Goal: Find specific page/section: Find specific page/section

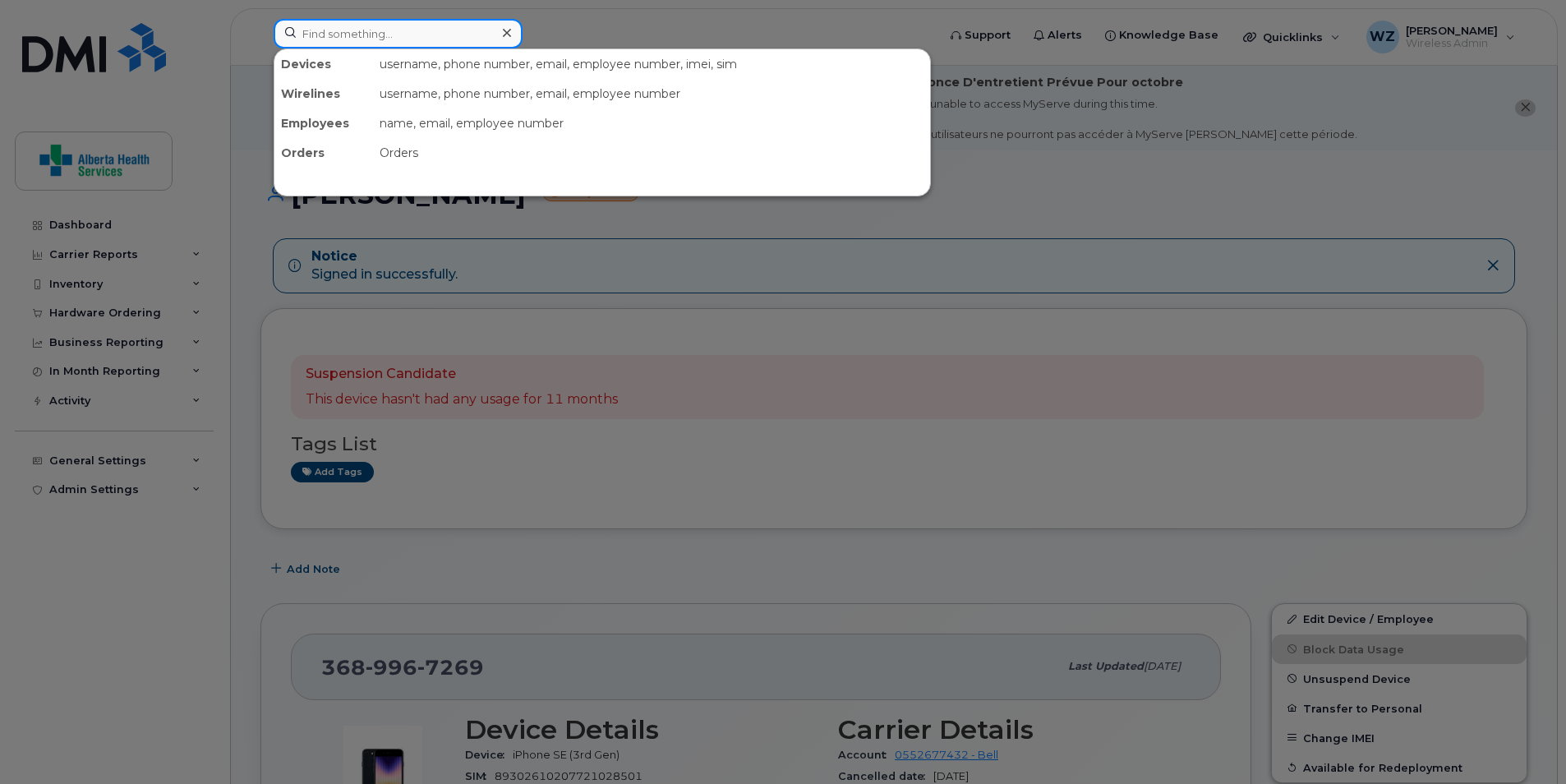
paste input "403-540-7132"
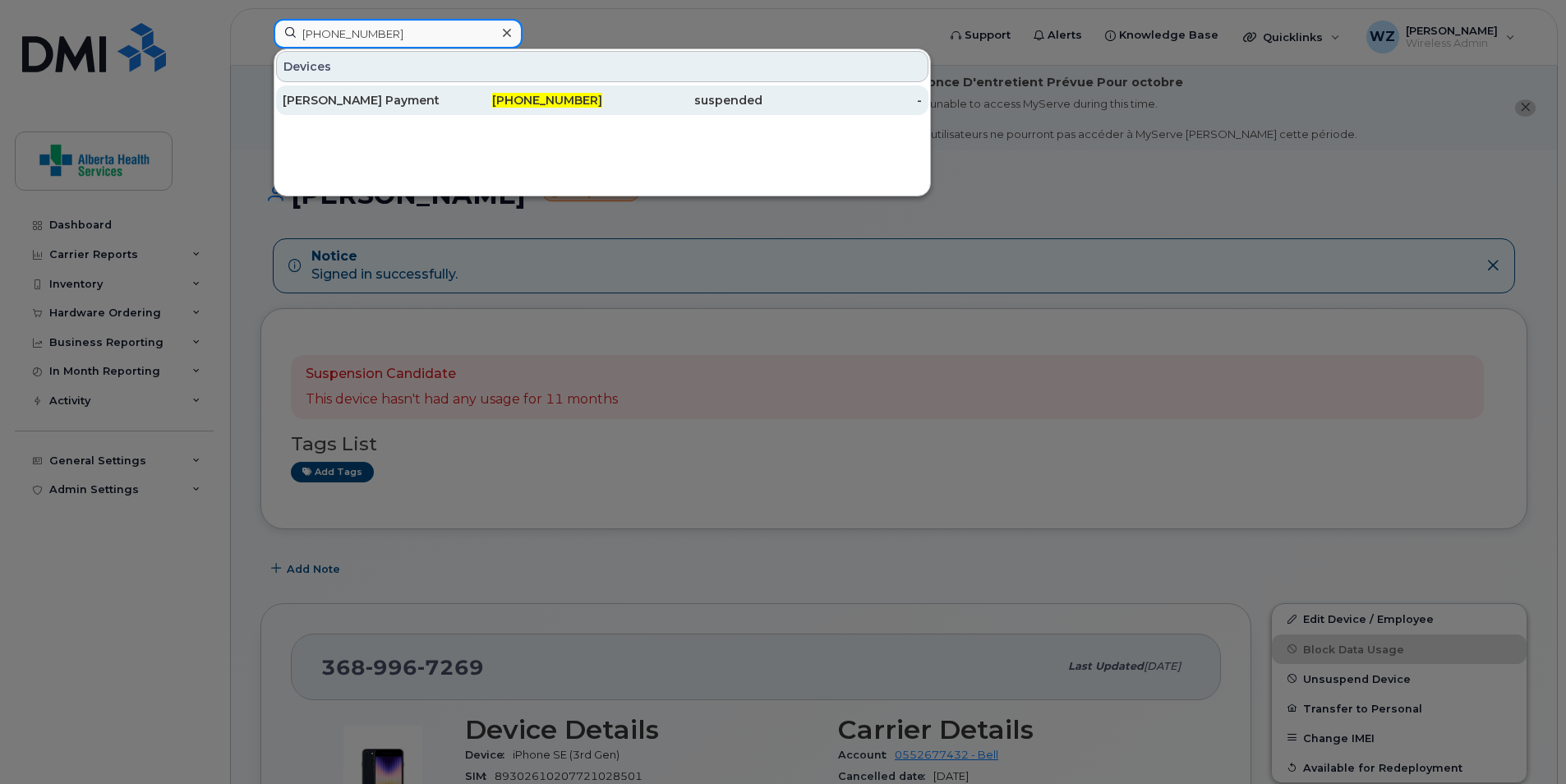
type input "403-540-7132"
click at [378, 107] on div "[PERSON_NAME] Payment" at bounding box center [363, 100] width 160 height 16
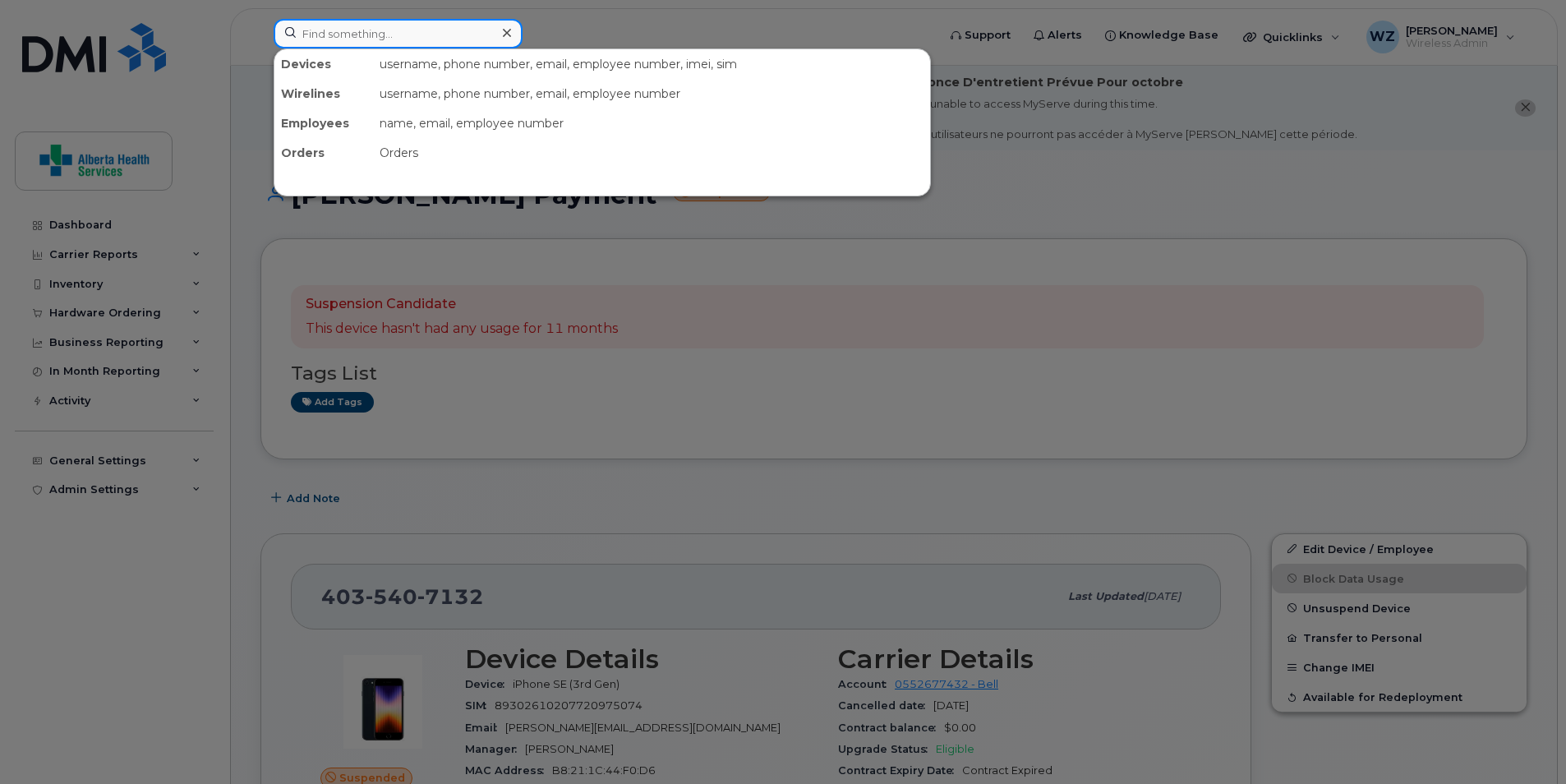
paste input "780-920-0796"
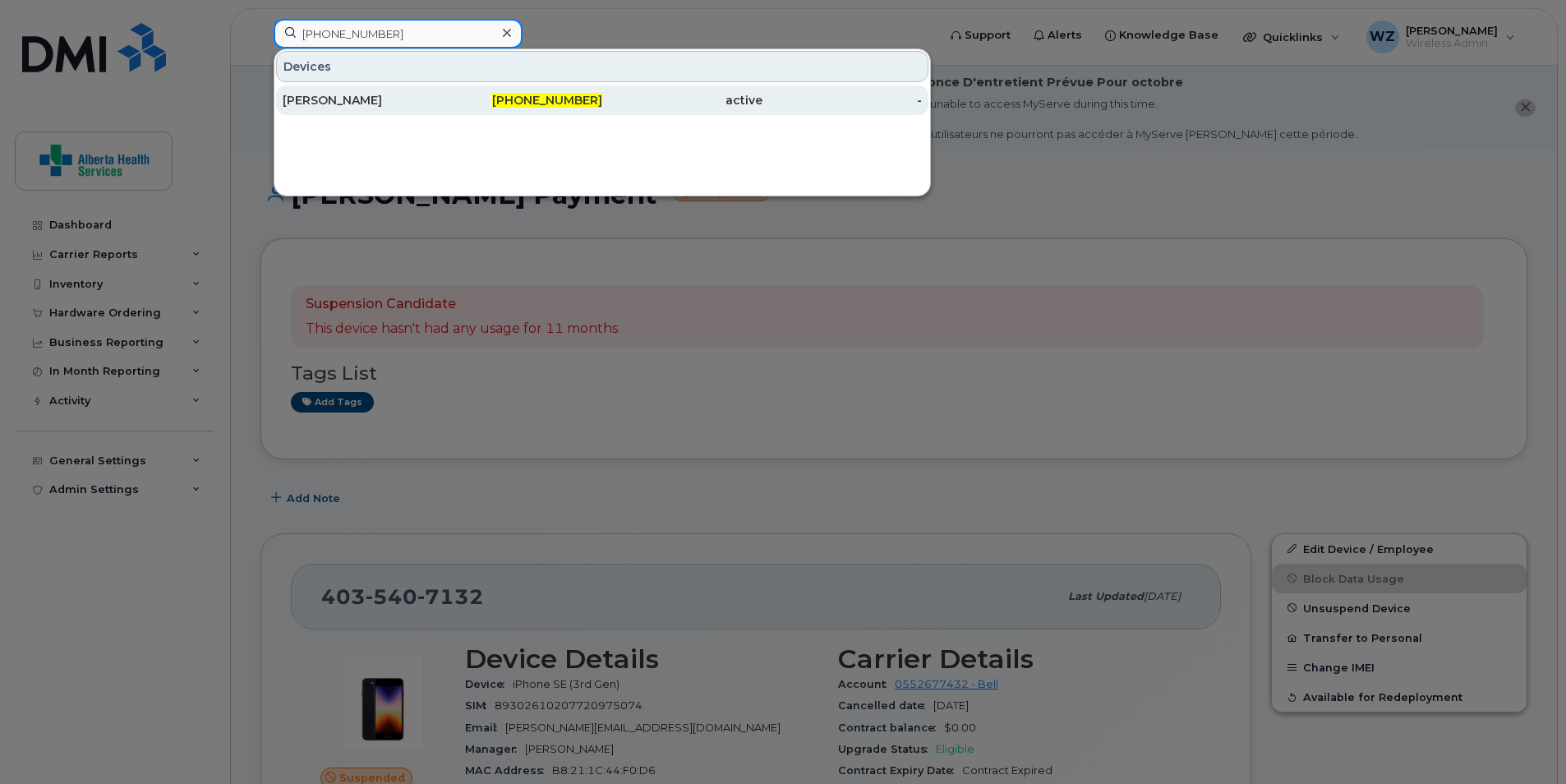
type input "780-920-0796"
click at [474, 99] on div "780-920-0796" at bounding box center [523, 100] width 160 height 16
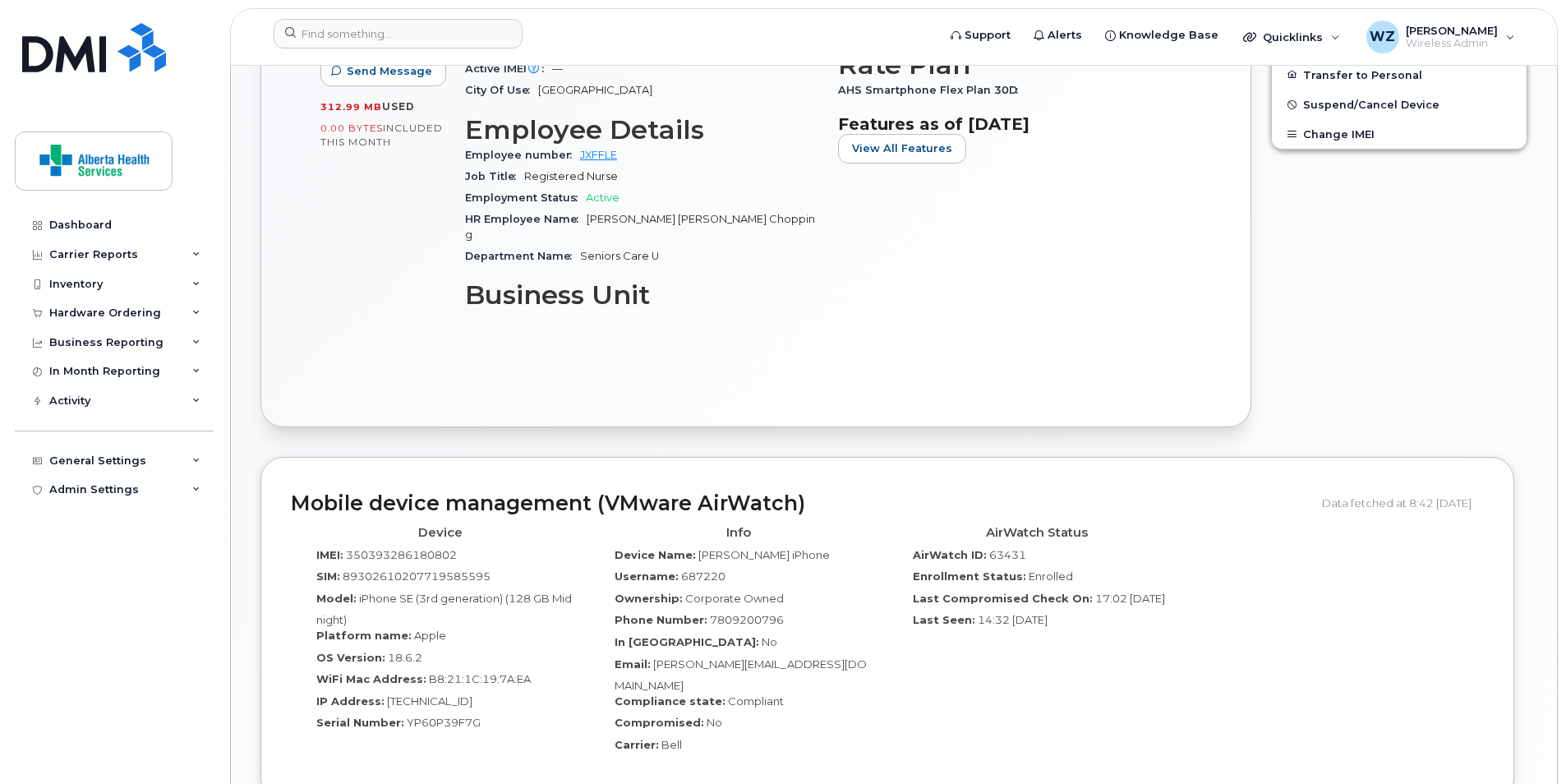
scroll to position [1232, 0]
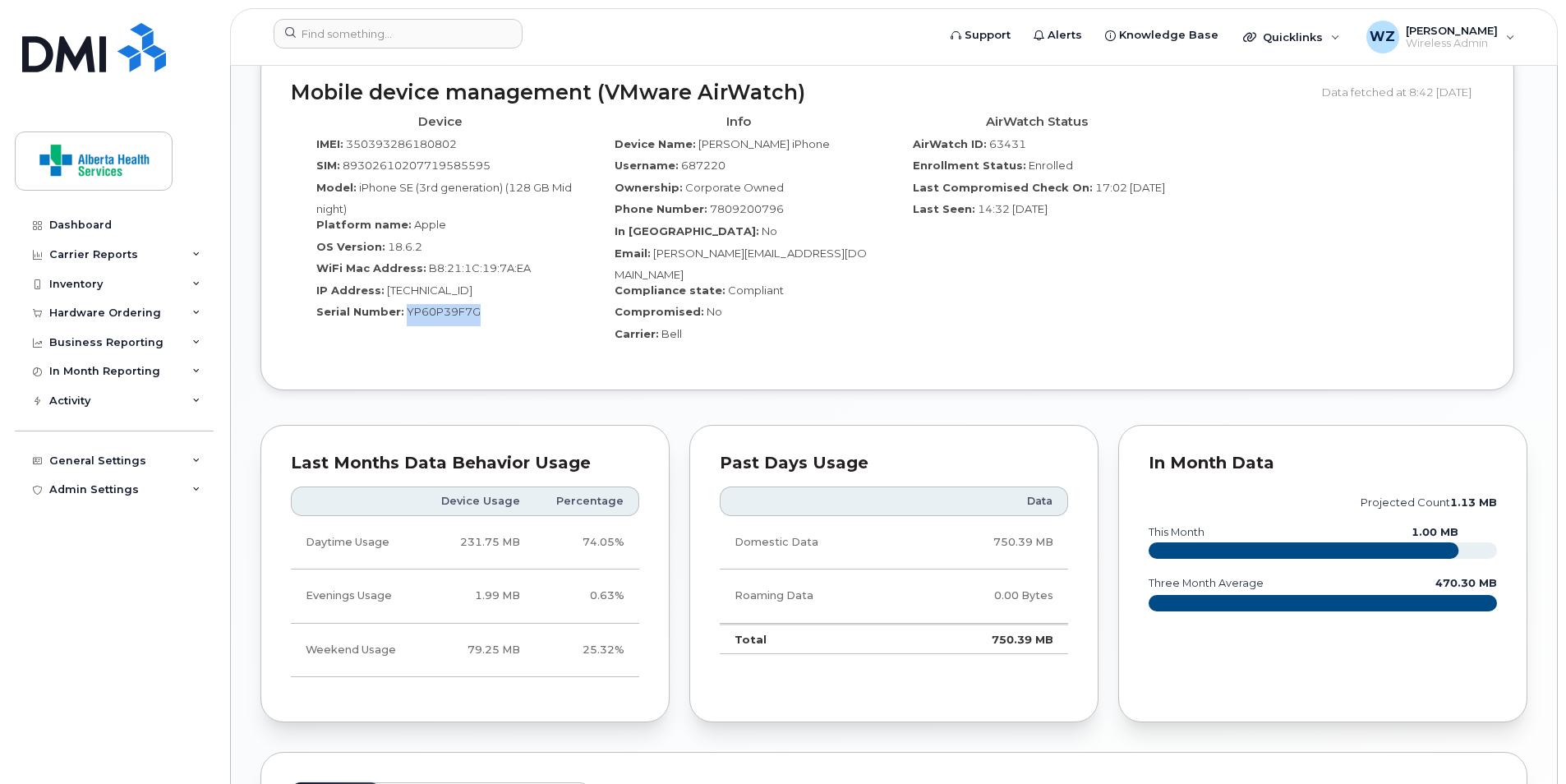
drag, startPoint x: 475, startPoint y: 301, endPoint x: 404, endPoint y: 301, distance: 71.0
click at [406, 304] on span "YP60P39F7G" at bounding box center [443, 310] width 74 height 13
copy span "YP60P39F7G"
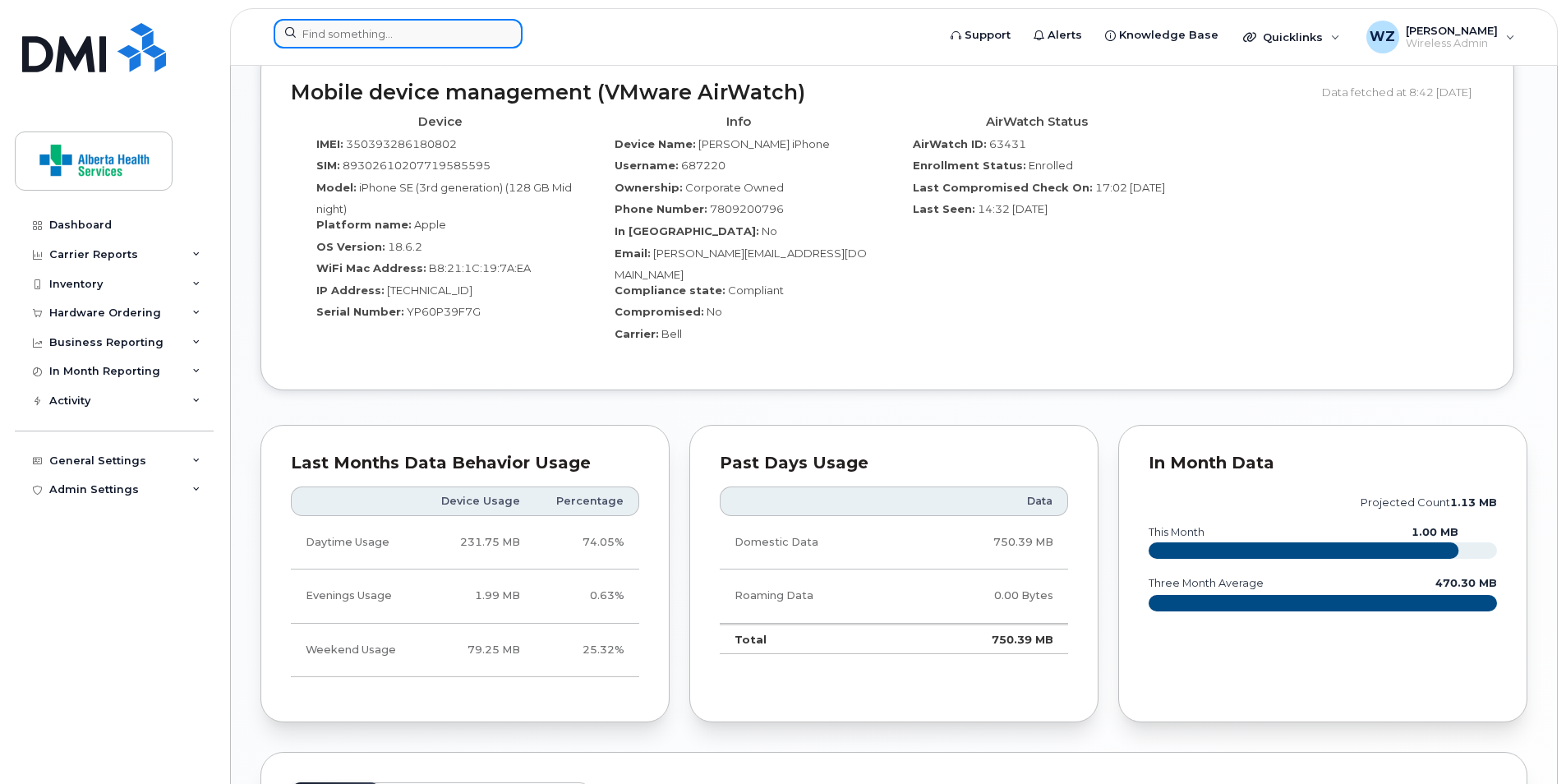
click at [391, 33] on input at bounding box center [398, 34] width 249 height 29
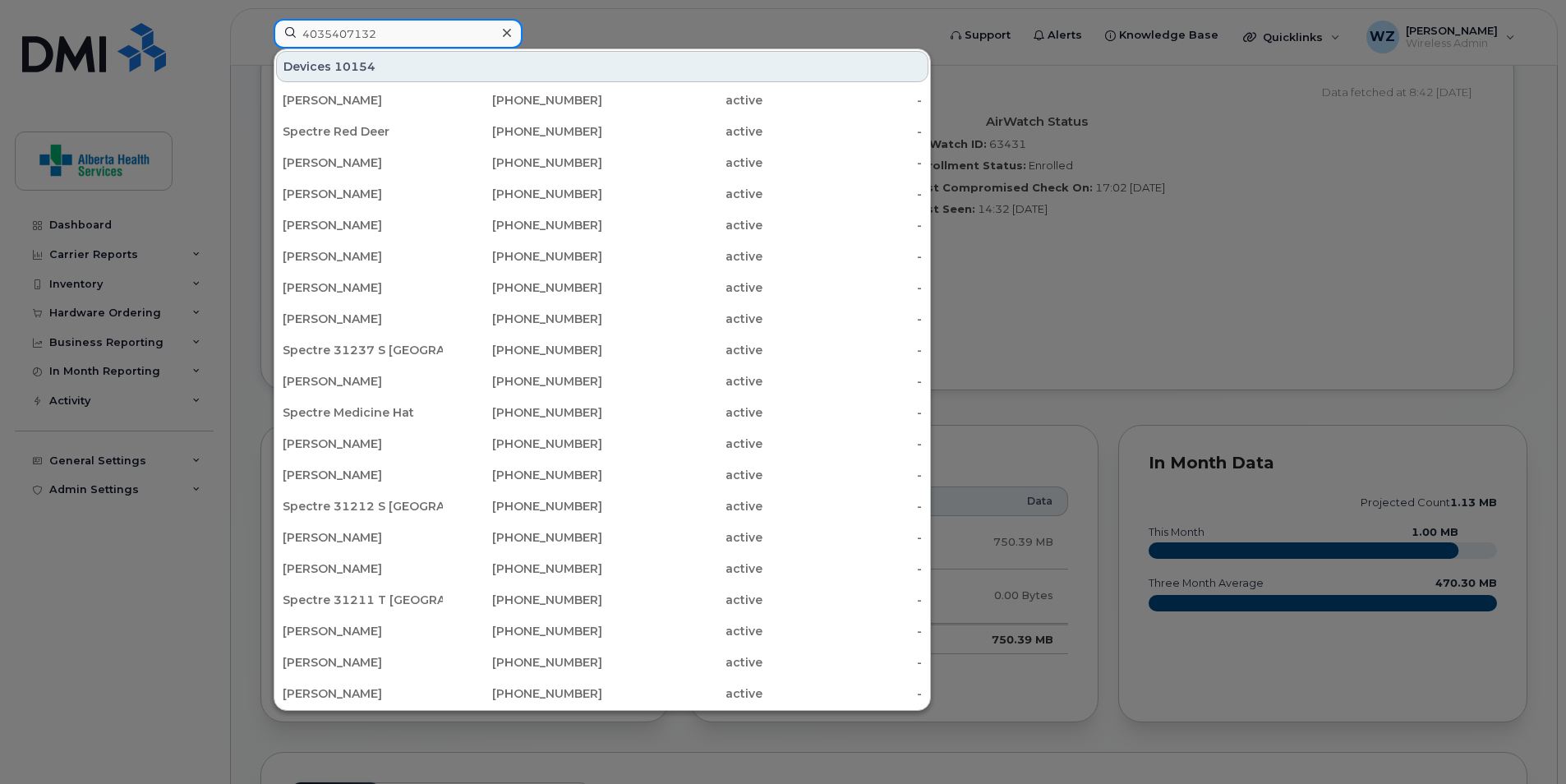
type input "4035407132"
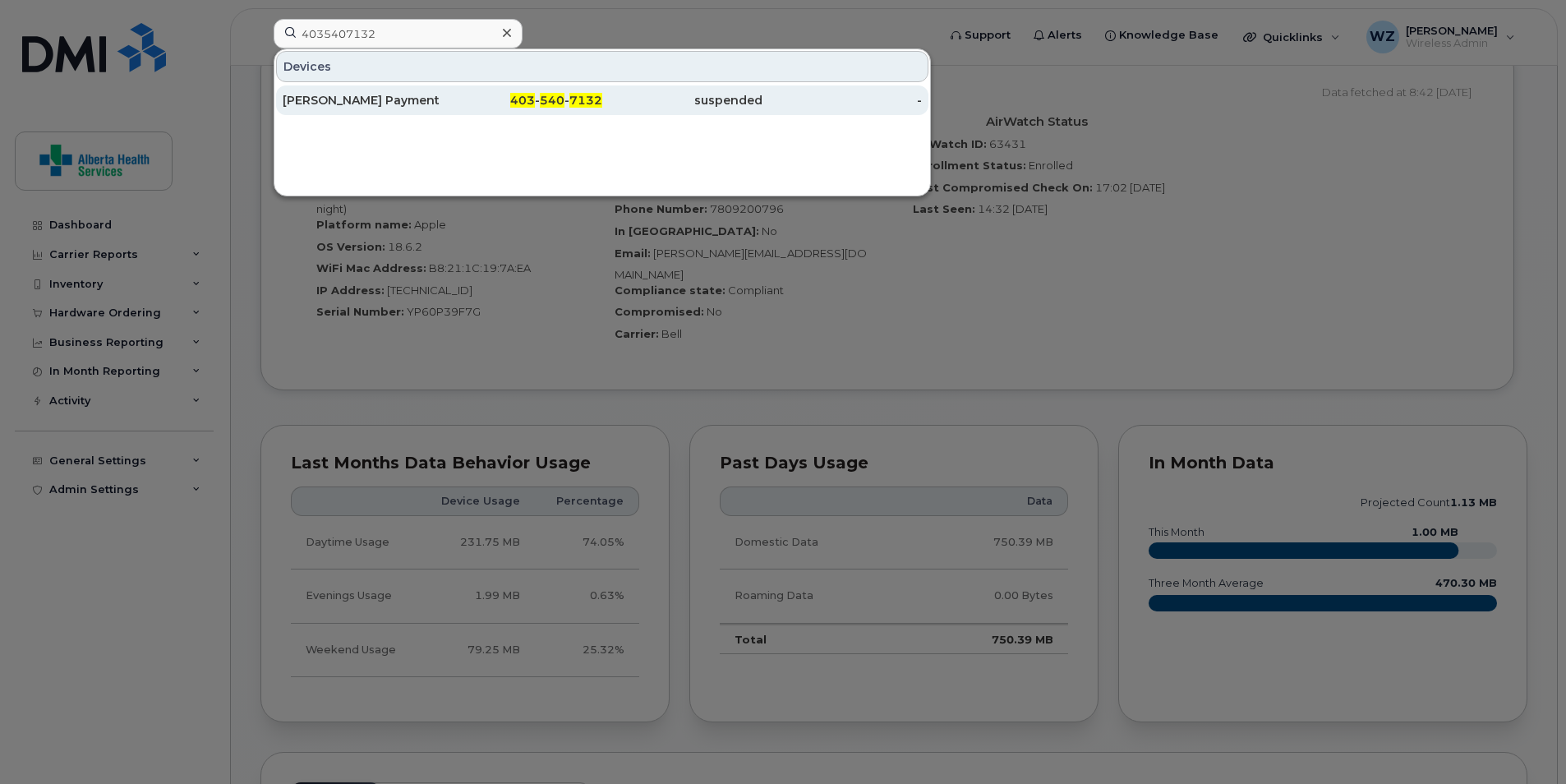
click at [587, 94] on span "7132" at bounding box center [586, 100] width 33 height 15
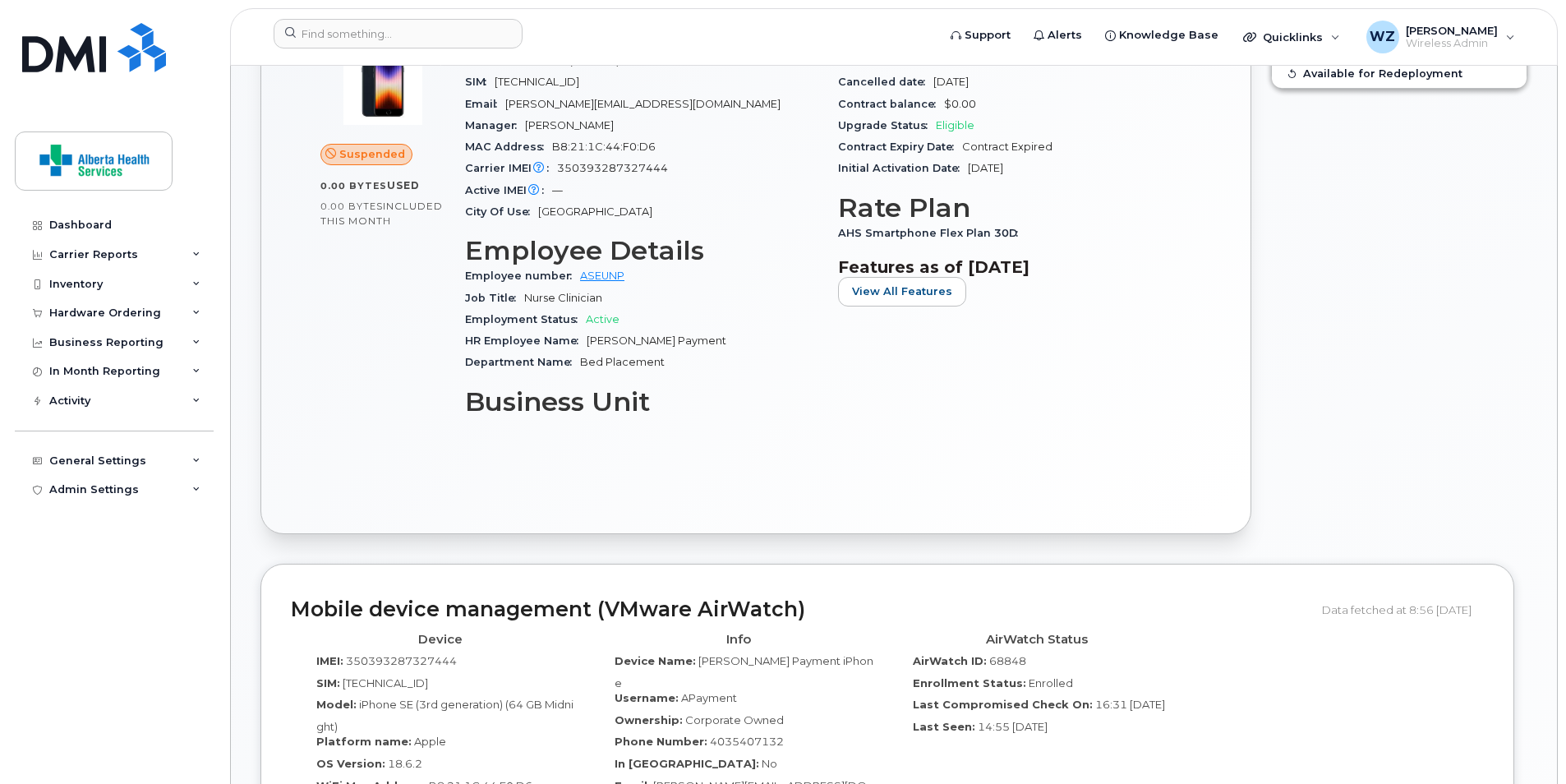
scroll to position [542, 0]
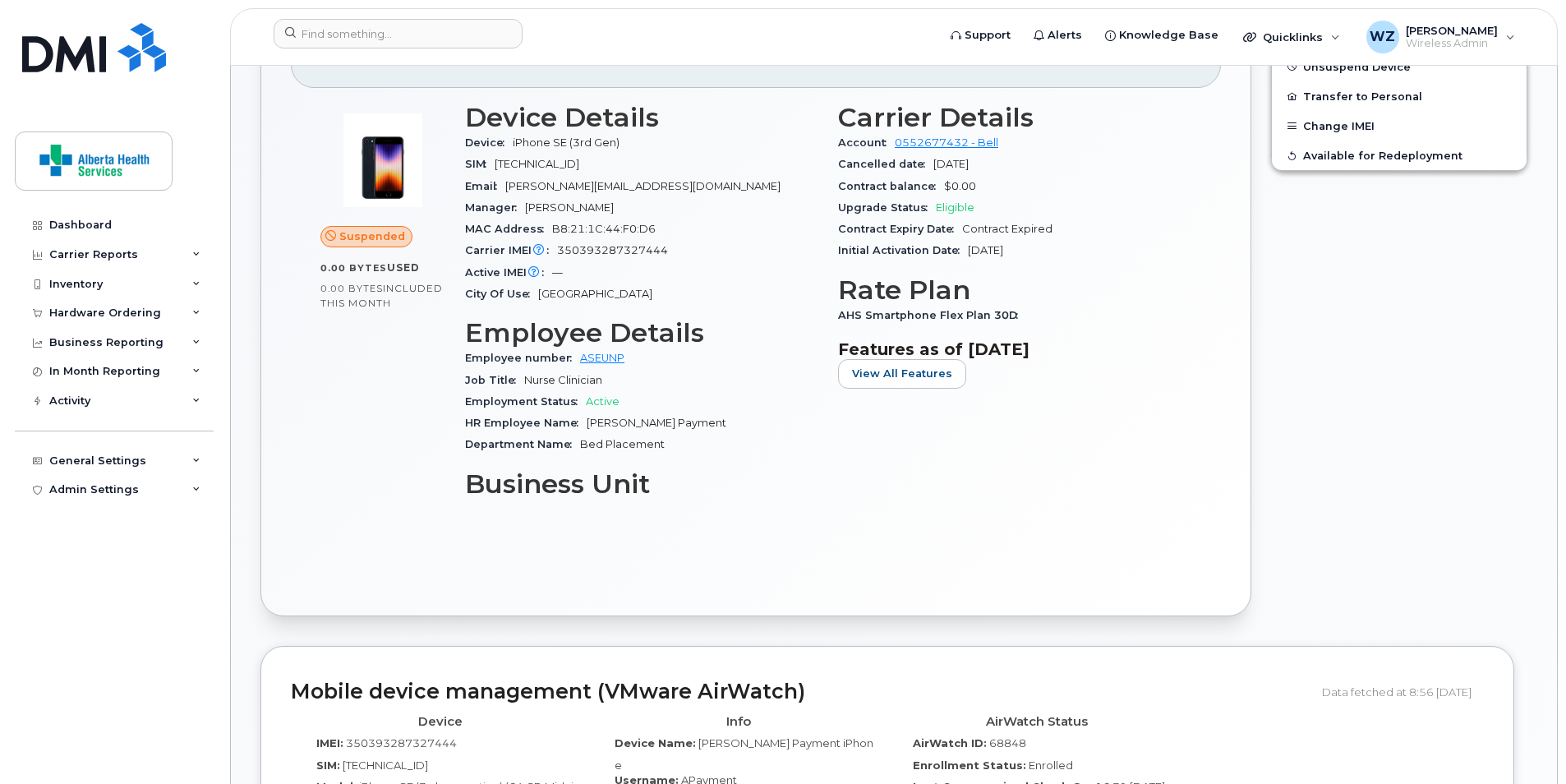
click at [1117, 289] on h3 "Rate Plan" at bounding box center [1014, 290] width 353 height 29
